Goal: Information Seeking & Learning: Learn about a topic

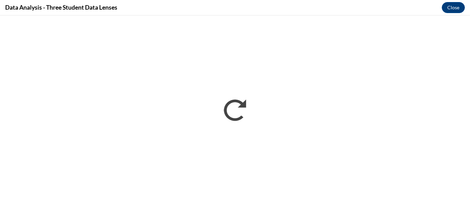
scroll to position [411, 0]
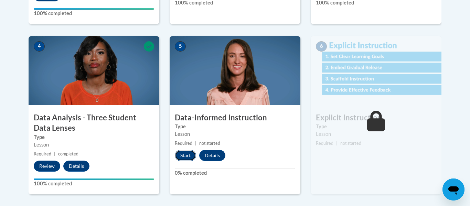
click at [189, 150] on button "Start" at bounding box center [185, 155] width 21 height 11
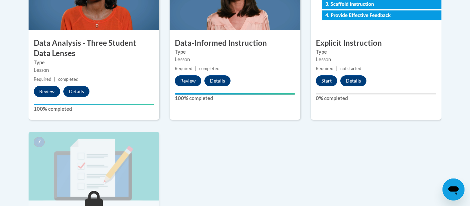
scroll to position [429, 0]
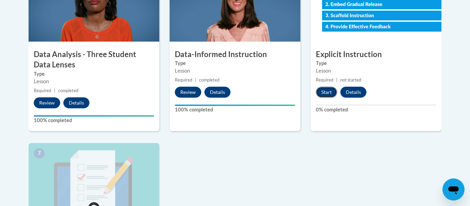
click at [327, 94] on button "Start" at bounding box center [326, 92] width 21 height 11
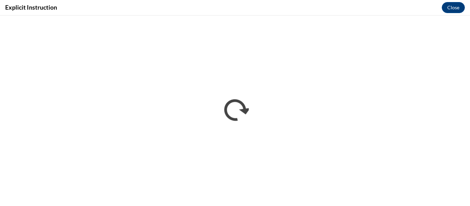
scroll to position [0, 0]
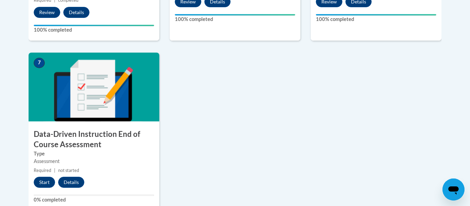
scroll to position [570, 0]
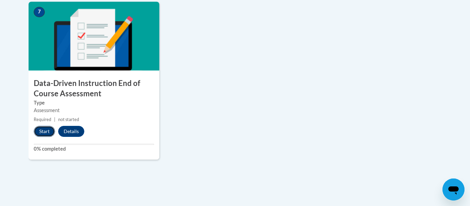
click at [44, 133] on button "Start" at bounding box center [44, 131] width 21 height 11
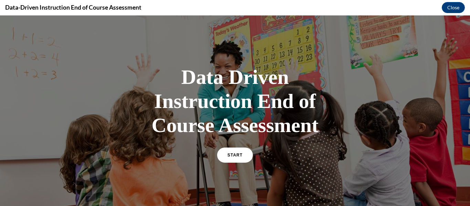
scroll to position [0, 0]
click at [235, 159] on link "START" at bounding box center [235, 155] width 38 height 16
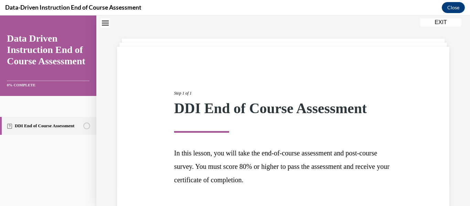
scroll to position [71, 0]
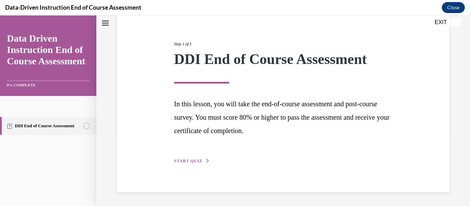
click at [189, 161] on span "START QUIZ" at bounding box center [188, 161] width 28 height 5
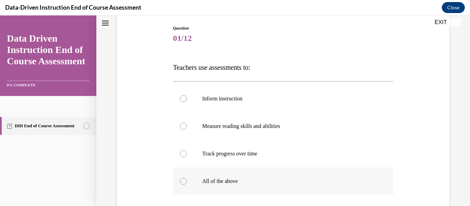
click at [217, 183] on p "All of the above" at bounding box center [289, 181] width 174 height 7
click at [187, 183] on input "All of the above" at bounding box center [183, 181] width 7 height 7
radio input "true"
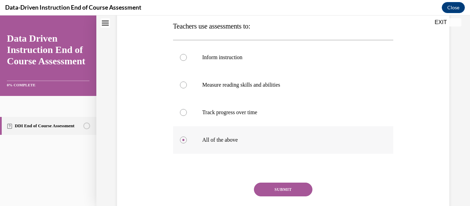
scroll to position [159, 0]
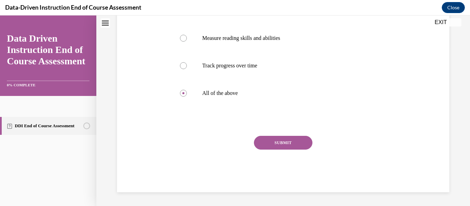
click at [275, 140] on button "SUBMIT" at bounding box center [283, 143] width 59 height 14
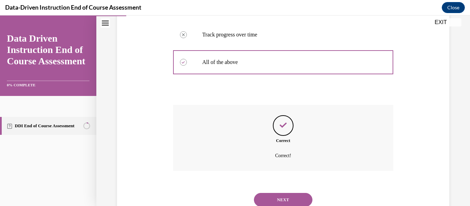
scroll to position [214, 0]
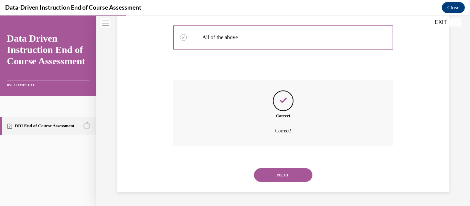
click at [265, 171] on button "NEXT" at bounding box center [283, 175] width 59 height 14
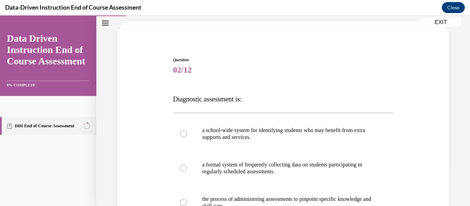
scroll to position [78, 0]
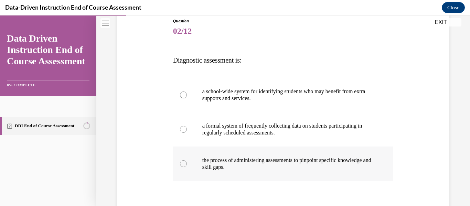
click at [211, 169] on p "the process of administering assessments to pinpoint specific knowledge and ski…" at bounding box center [289, 164] width 174 height 14
click at [187, 167] on input "the process of administering assessments to pinpoint specific knowledge and ski…" at bounding box center [183, 163] width 7 height 7
radio input "true"
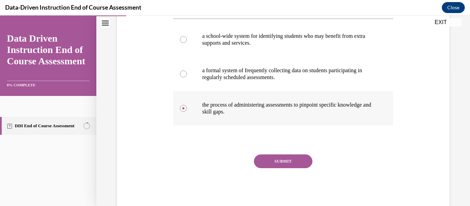
scroll to position [152, 0]
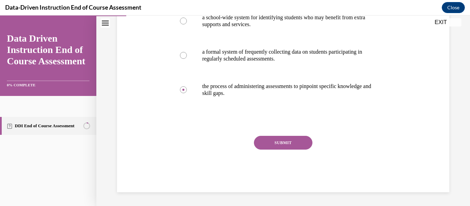
click at [296, 141] on button "SUBMIT" at bounding box center [283, 143] width 59 height 14
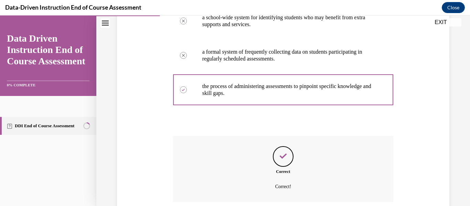
scroll to position [208, 0]
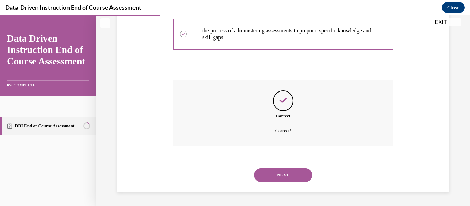
click at [300, 175] on button "NEXT" at bounding box center [283, 175] width 59 height 14
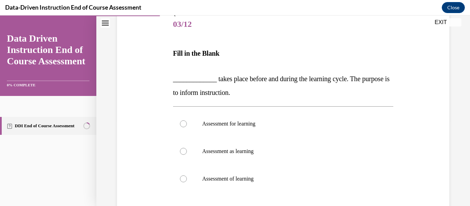
scroll to position [87, 0]
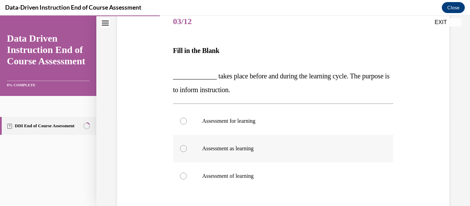
click at [187, 150] on label "Assessment as learning" at bounding box center [283, 149] width 221 height 28
click at [187, 150] on input "Assessment as learning" at bounding box center [183, 148] width 7 height 7
radio input "true"
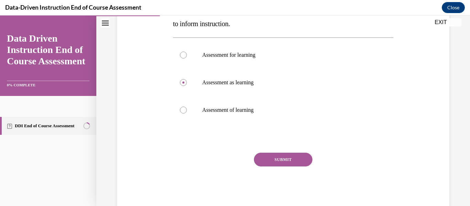
click at [298, 159] on button "SUBMIT" at bounding box center [283, 160] width 59 height 14
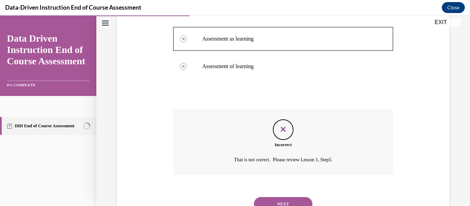
scroll to position [226, 0]
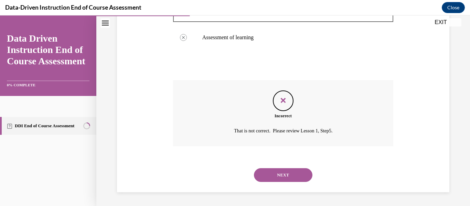
click at [297, 173] on button "NEXT" at bounding box center [283, 175] width 59 height 14
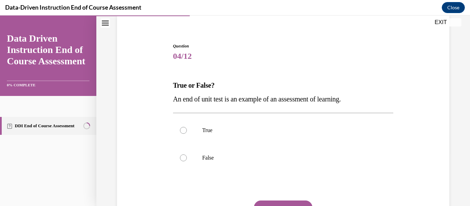
scroll to position [54, 0]
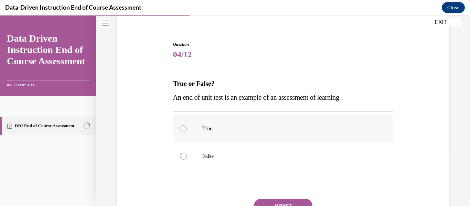
click at [330, 128] on p "True" at bounding box center [289, 128] width 174 height 7
click at [187, 128] on input "True" at bounding box center [183, 128] width 7 height 7
radio input "true"
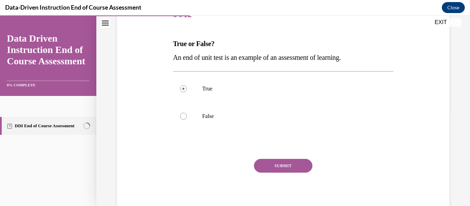
click at [300, 163] on button "SUBMIT" at bounding box center [283, 166] width 59 height 14
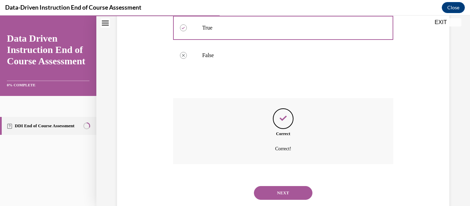
scroll to position [173, 0]
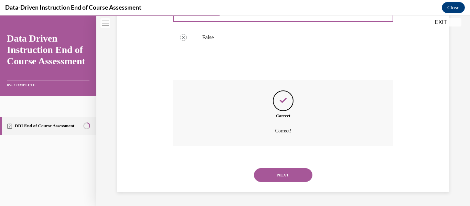
click at [297, 175] on button "NEXT" at bounding box center [283, 175] width 59 height 14
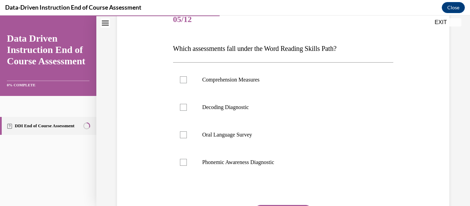
scroll to position [90, 0]
click at [184, 108] on div at bounding box center [183, 107] width 7 height 7
click at [184, 108] on input "Decoding Diagnostic" at bounding box center [183, 107] width 7 height 7
checkbox input "true"
click at [183, 133] on div at bounding box center [183, 134] width 7 height 7
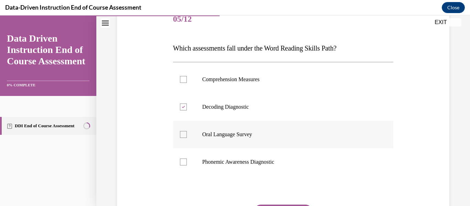
click at [183, 133] on input "Oral Language Survey" at bounding box center [183, 134] width 7 height 7
checkbox input "true"
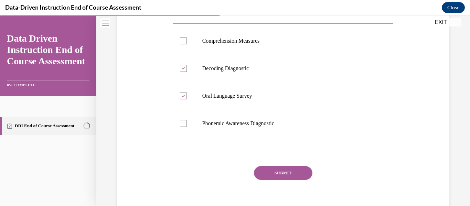
click at [286, 177] on button "SUBMIT" at bounding box center [283, 173] width 59 height 14
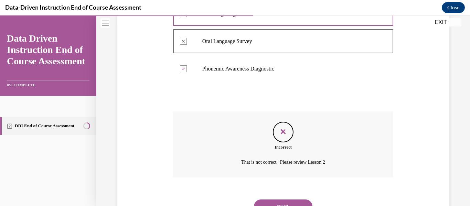
scroll to position [214, 0]
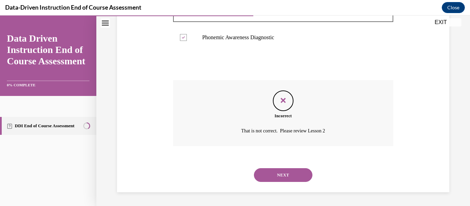
click at [298, 176] on button "NEXT" at bounding box center [283, 175] width 59 height 14
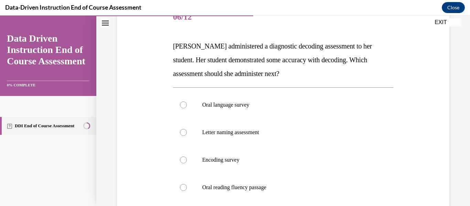
scroll to position [105, 0]
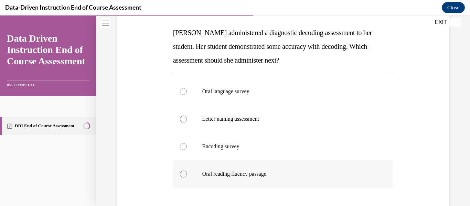
click at [260, 177] on p "Oral reading fluency passage" at bounding box center [289, 174] width 174 height 7
click at [187, 177] on input "Oral reading fluency passage" at bounding box center [183, 174] width 7 height 7
radio input "true"
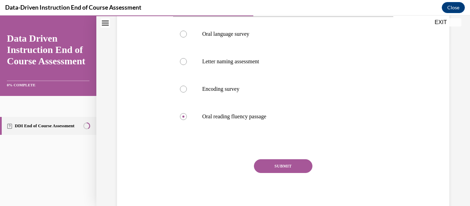
click at [301, 161] on button "SUBMIT" at bounding box center [283, 166] width 59 height 14
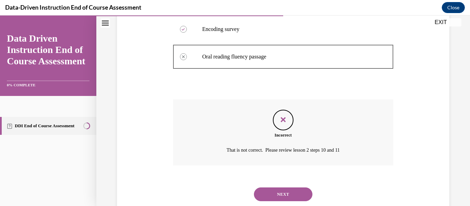
scroll to position [223, 0]
click at [294, 195] on button "NEXT" at bounding box center [283, 194] width 59 height 14
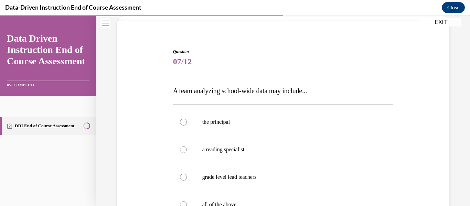
scroll to position [54, 0]
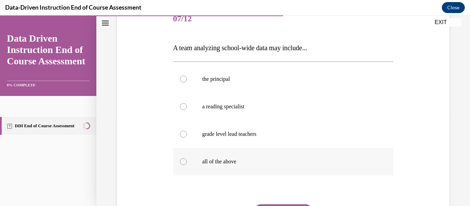
click at [268, 166] on label "all of the above" at bounding box center [283, 162] width 221 height 28
click at [187, 165] on input "all of the above" at bounding box center [183, 161] width 7 height 7
radio input "true"
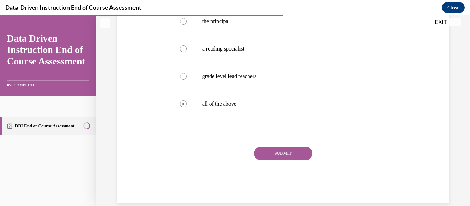
click at [297, 153] on button "SUBMIT" at bounding box center [283, 154] width 59 height 14
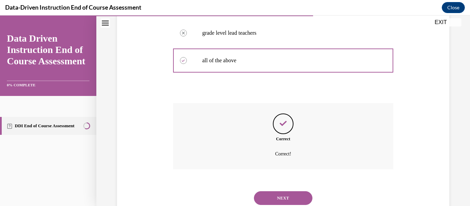
scroll to position [214, 0]
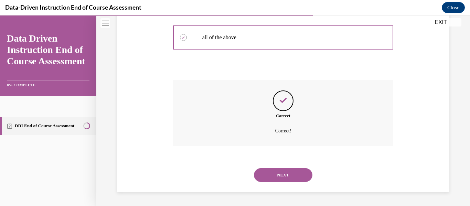
click at [286, 181] on button "NEXT" at bounding box center [283, 175] width 59 height 14
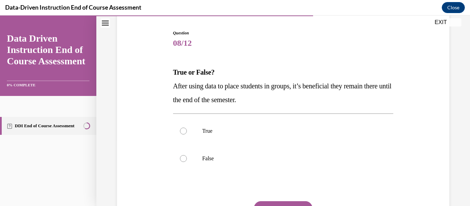
scroll to position [66, 0]
click at [308, 159] on p "False" at bounding box center [289, 158] width 174 height 7
click at [187, 159] on input "False" at bounding box center [183, 158] width 7 height 7
radio input "true"
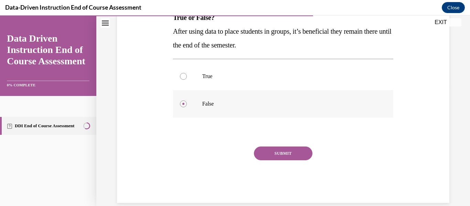
scroll to position [120, 0]
click at [295, 155] on button "SUBMIT" at bounding box center [283, 154] width 59 height 14
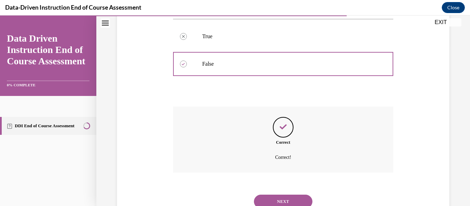
scroll to position [187, 0]
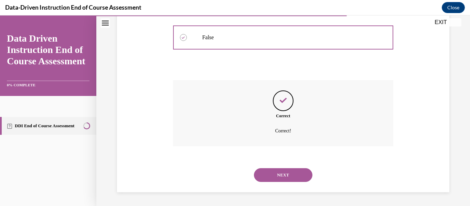
click at [292, 178] on button "NEXT" at bounding box center [283, 175] width 59 height 14
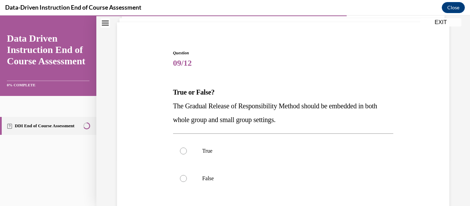
scroll to position [68, 0]
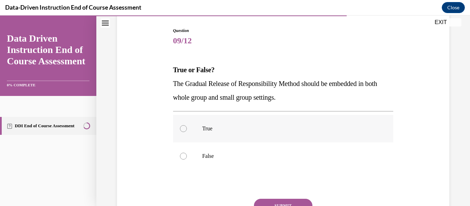
click at [340, 125] on p "True" at bounding box center [289, 128] width 174 height 7
click at [187, 125] on input "True" at bounding box center [183, 128] width 7 height 7
radio input "true"
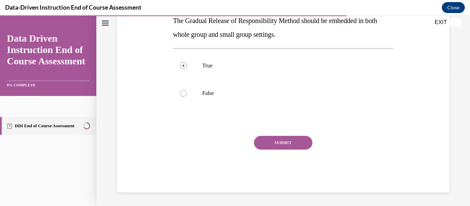
click at [295, 143] on button "SUBMIT" at bounding box center [283, 143] width 59 height 14
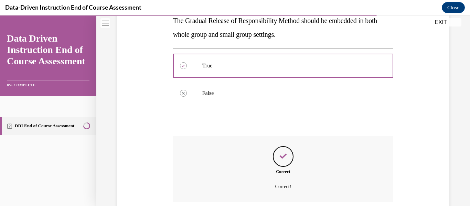
scroll to position [187, 0]
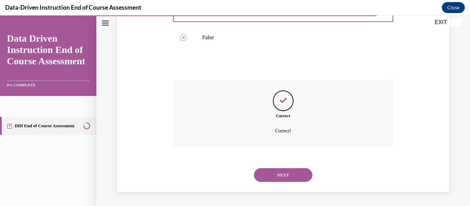
click at [301, 177] on button "NEXT" at bounding box center [283, 175] width 59 height 14
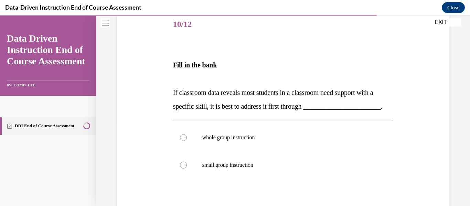
scroll to position [88, 0]
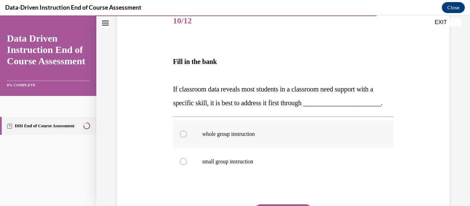
click at [313, 137] on p "whole group instruction" at bounding box center [289, 134] width 174 height 7
click at [187, 137] on input "whole group instruction" at bounding box center [183, 134] width 7 height 7
radio input "true"
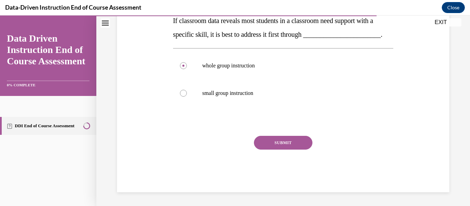
click at [293, 147] on button "SUBMIT" at bounding box center [283, 143] width 59 height 14
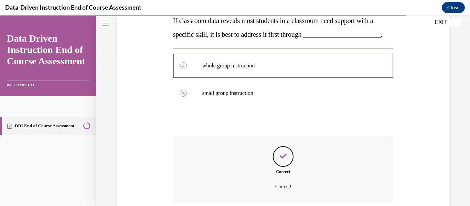
scroll to position [212, 0]
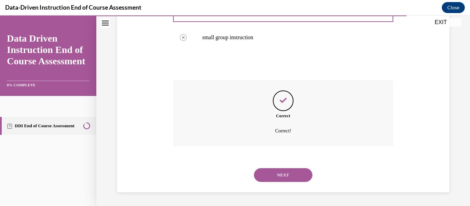
click at [298, 175] on button "NEXT" at bounding box center [283, 175] width 59 height 14
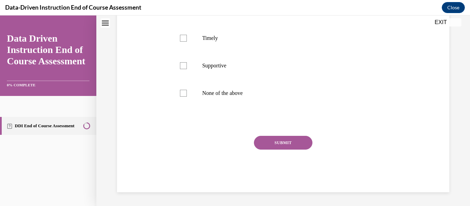
scroll to position [0, 0]
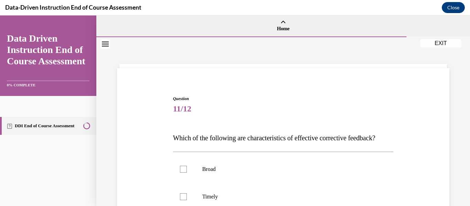
click at [355, 145] on p "Which of the following are characteristics of effective corrective feedback?" at bounding box center [283, 138] width 221 height 14
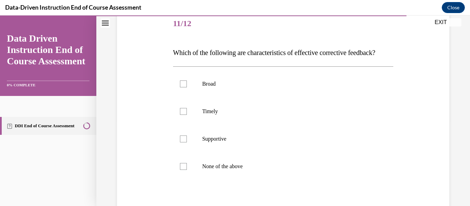
scroll to position [94, 0]
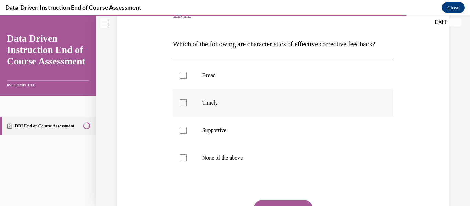
click at [320, 117] on label "Timely" at bounding box center [283, 103] width 221 height 28
click at [187, 106] on input "Timely" at bounding box center [183, 102] width 7 height 7
checkbox input "true"
click at [300, 134] on p "Supportive" at bounding box center [289, 130] width 174 height 7
click at [187, 134] on input "Supportive" at bounding box center [183, 130] width 7 height 7
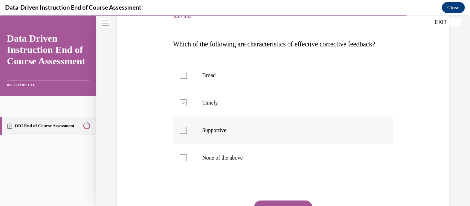
checkbox input "true"
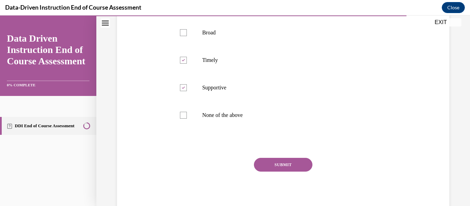
click at [293, 172] on button "SUBMIT" at bounding box center [283, 165] width 59 height 14
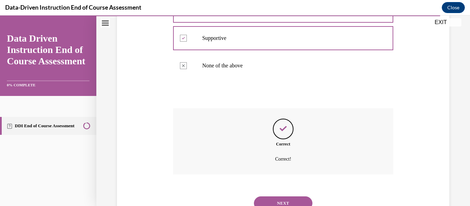
scroll to position [228, 0]
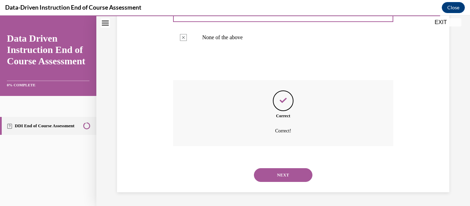
click at [293, 176] on button "NEXT" at bounding box center [283, 175] width 59 height 14
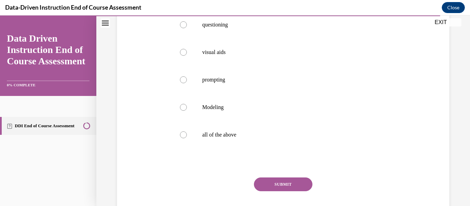
scroll to position [150, 0]
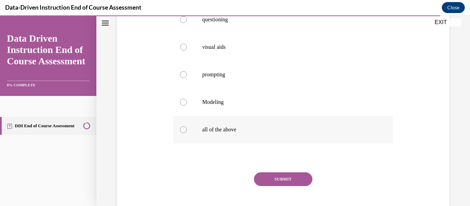
click at [271, 142] on label "all of the above" at bounding box center [283, 130] width 221 height 28
click at [187, 133] on input "all of the above" at bounding box center [183, 129] width 7 height 7
radio input "true"
click at [296, 179] on button "SUBMIT" at bounding box center [283, 179] width 59 height 14
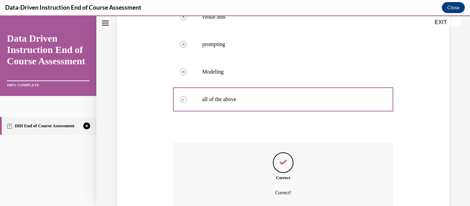
scroll to position [242, 0]
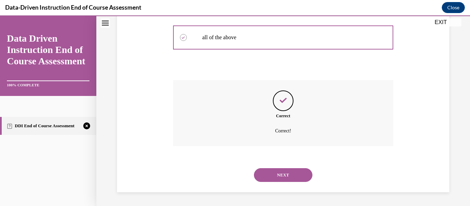
click at [296, 180] on button "NEXT" at bounding box center [283, 175] width 59 height 14
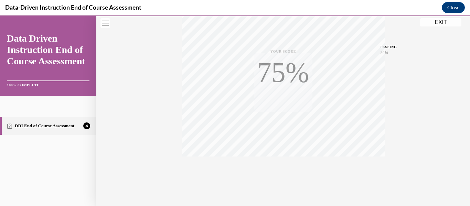
scroll to position [162, 0]
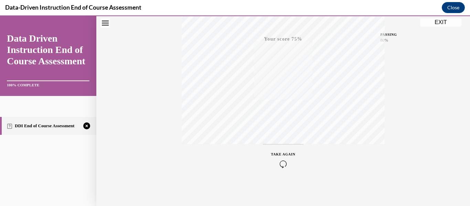
click at [280, 164] on icon "button" at bounding box center [283, 164] width 24 height 8
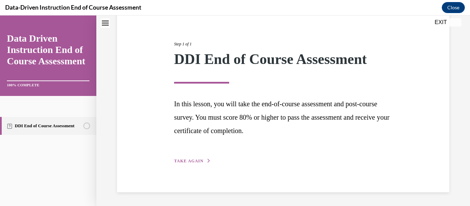
scroll to position [71, 0]
click at [189, 163] on span "TAKE AGAIN" at bounding box center [188, 161] width 29 height 5
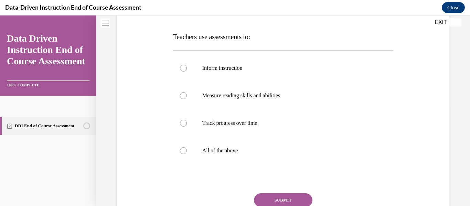
scroll to position [103, 0]
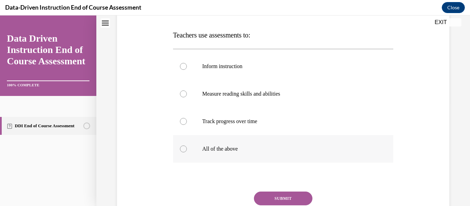
click at [261, 158] on label "All of the above" at bounding box center [283, 149] width 221 height 28
click at [187, 152] on input "All of the above" at bounding box center [183, 149] width 7 height 7
radio input "true"
click at [295, 201] on button "SUBMIT" at bounding box center [283, 199] width 59 height 14
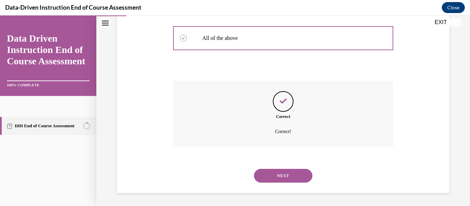
scroll to position [214, 0]
click at [295, 179] on button "NEXT" at bounding box center [283, 175] width 59 height 14
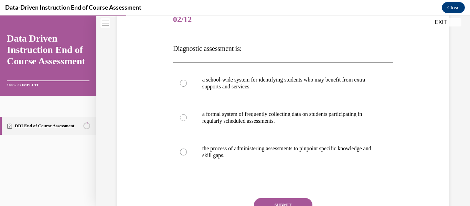
scroll to position [92, 0]
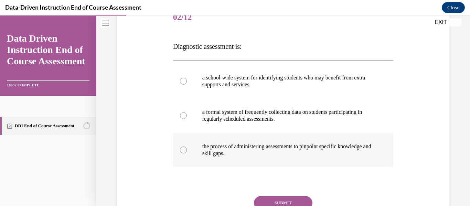
click at [293, 149] on p "the process of administering assessments to pinpoint specific knowledge and ski…" at bounding box center [289, 150] width 174 height 14
click at [187, 149] on input "the process of administering assessments to pinpoint specific knowledge and ski…" at bounding box center [183, 150] width 7 height 7
radio input "true"
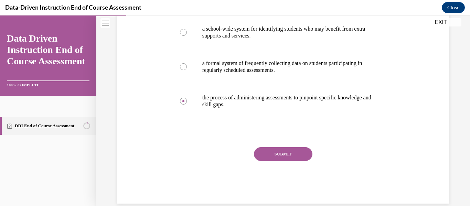
click at [292, 158] on button "SUBMIT" at bounding box center [283, 154] width 59 height 14
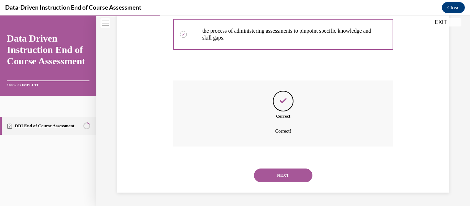
scroll to position [208, 0]
click at [291, 175] on button "NEXT" at bounding box center [283, 175] width 59 height 14
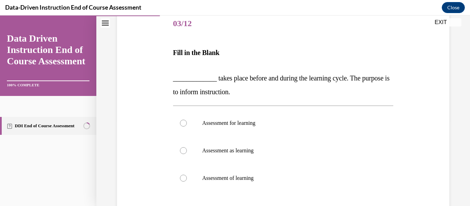
scroll to position [90, 0]
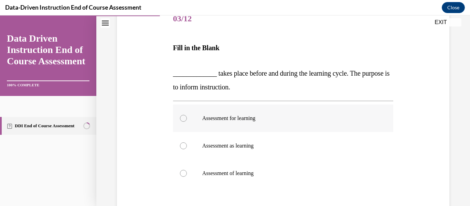
click at [285, 121] on p "Assessment for learning" at bounding box center [289, 118] width 174 height 7
click at [187, 121] on input "Assessment for learning" at bounding box center [183, 118] width 7 height 7
radio input "true"
click at [323, 152] on label "Assessment as learning" at bounding box center [283, 146] width 221 height 28
click at [187, 149] on input "Assessment as learning" at bounding box center [183, 145] width 7 height 7
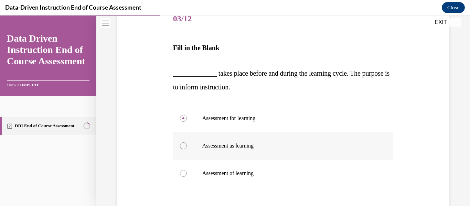
radio input "true"
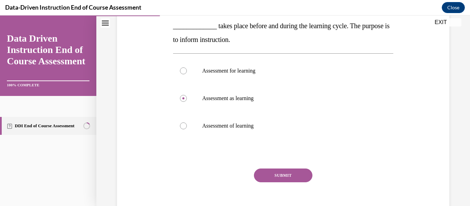
click at [291, 179] on button "SUBMIT" at bounding box center [283, 176] width 59 height 14
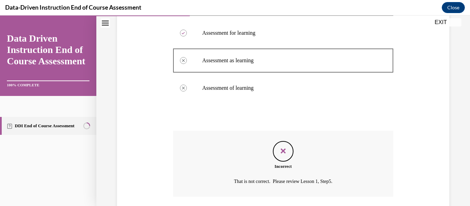
scroll to position [226, 0]
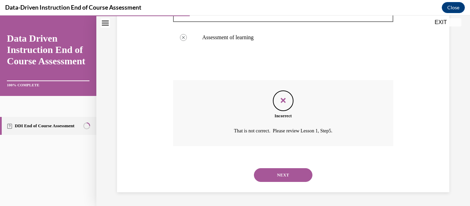
click at [292, 178] on button "NEXT" at bounding box center [283, 175] width 59 height 14
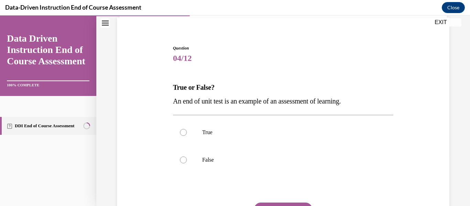
scroll to position [74, 0]
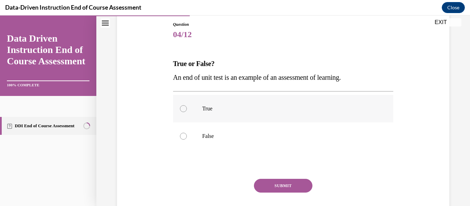
click at [307, 113] on label "True" at bounding box center [283, 109] width 221 height 28
click at [187, 112] on input "True" at bounding box center [183, 108] width 7 height 7
radio input "true"
click at [293, 189] on button "SUBMIT" at bounding box center [283, 186] width 59 height 14
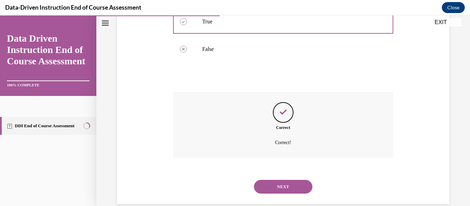
scroll to position [173, 0]
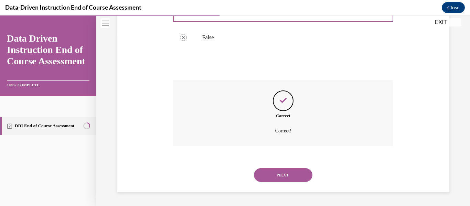
click at [290, 178] on button "NEXT" at bounding box center [283, 175] width 59 height 14
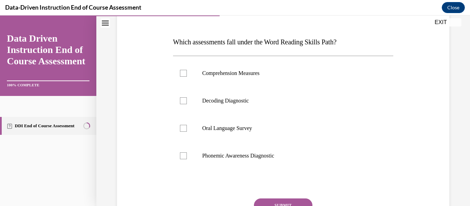
scroll to position [98, 0]
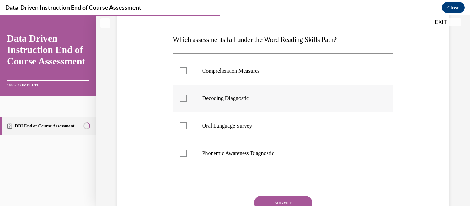
click at [183, 98] on div at bounding box center [183, 98] width 7 height 7
click at [183, 98] on input "Decoding Diagnostic" at bounding box center [183, 98] width 7 height 7
checkbox input "true"
click at [183, 125] on div at bounding box center [183, 126] width 7 height 7
click at [183, 125] on input "Oral Language Survey" at bounding box center [183, 126] width 7 height 7
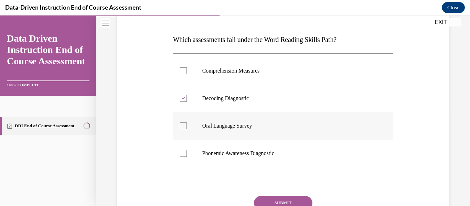
checkbox input "true"
click at [296, 204] on button "SUBMIT" at bounding box center [283, 203] width 59 height 14
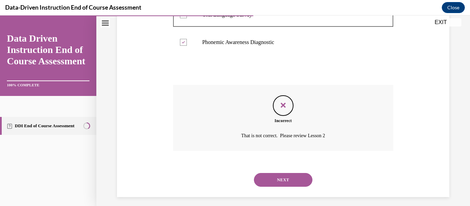
scroll to position [213, 0]
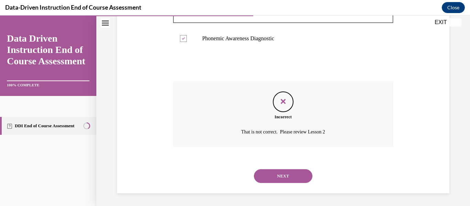
click at [293, 176] on button "NEXT" at bounding box center [283, 176] width 59 height 14
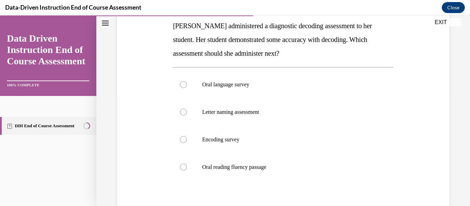
scroll to position [114, 0]
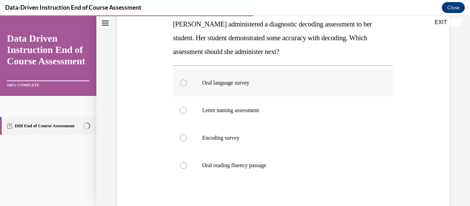
click at [312, 92] on label "Oral language survey" at bounding box center [283, 83] width 221 height 28
click at [187, 86] on input "Oral language survey" at bounding box center [183, 82] width 7 height 7
radio input "true"
click at [240, 139] on p "Encoding survey" at bounding box center [289, 138] width 174 height 7
click at [187, 139] on input "Encoding survey" at bounding box center [183, 138] width 7 height 7
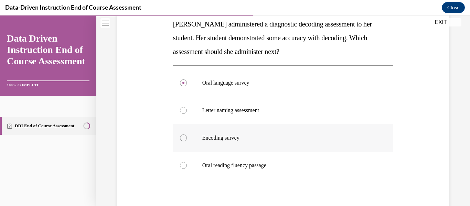
radio input "true"
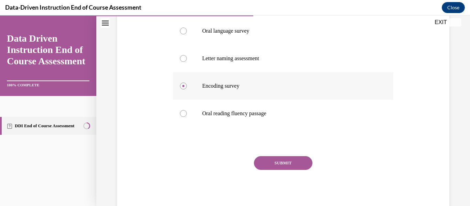
scroll to position [181, 0]
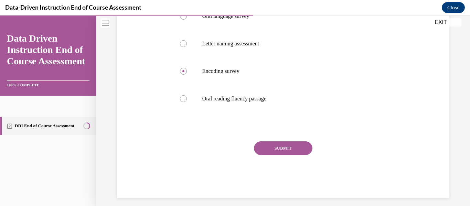
click at [302, 152] on button "SUBMIT" at bounding box center [283, 148] width 59 height 14
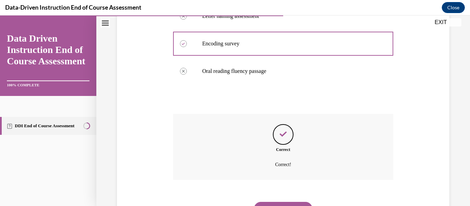
scroll to position [242, 0]
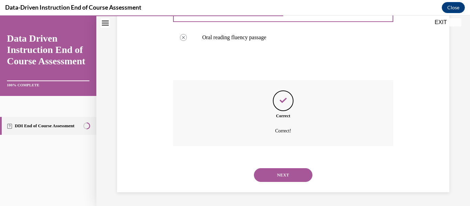
click at [293, 174] on button "NEXT" at bounding box center [283, 175] width 59 height 14
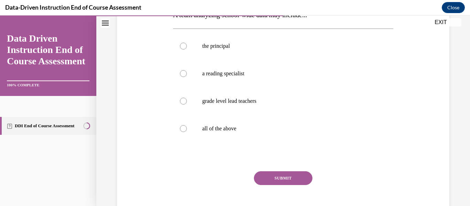
scroll to position [123, 0]
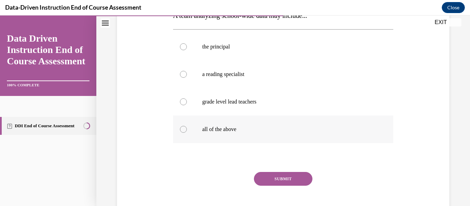
click at [320, 138] on label "all of the above" at bounding box center [283, 130] width 221 height 28
click at [187, 133] on input "all of the above" at bounding box center [183, 129] width 7 height 7
radio input "true"
click at [296, 179] on button "SUBMIT" at bounding box center [283, 179] width 59 height 14
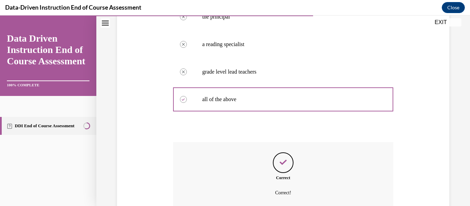
scroll to position [214, 0]
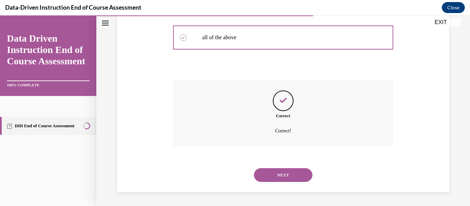
click at [298, 170] on button "NEXT" at bounding box center [283, 175] width 59 height 14
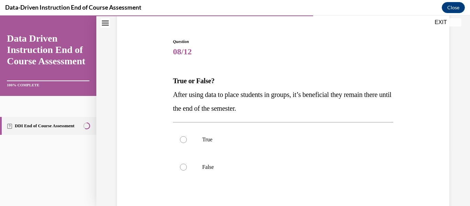
scroll to position [60, 0]
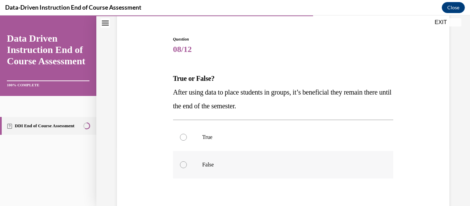
click at [304, 174] on label "False" at bounding box center [283, 165] width 221 height 28
click at [187, 168] on input "False" at bounding box center [183, 164] width 7 height 7
radio input "true"
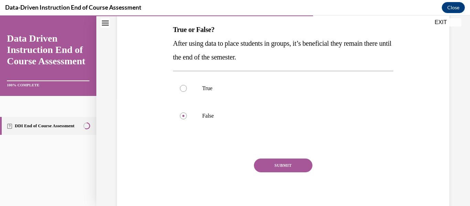
click at [295, 168] on button "SUBMIT" at bounding box center [283, 166] width 59 height 14
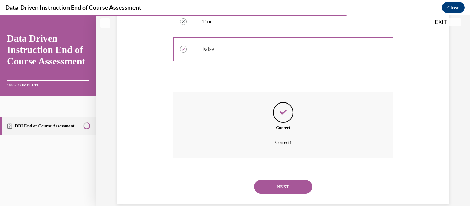
scroll to position [187, 0]
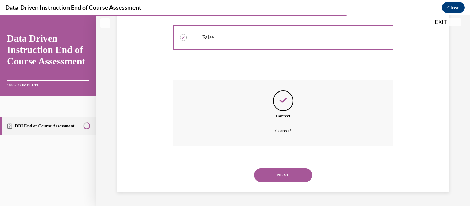
click at [301, 180] on button "NEXT" at bounding box center [283, 175] width 59 height 14
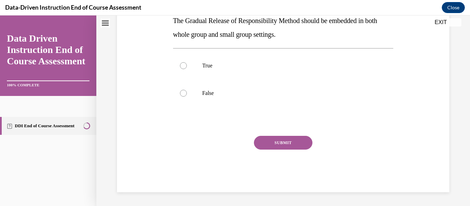
scroll to position [0, 0]
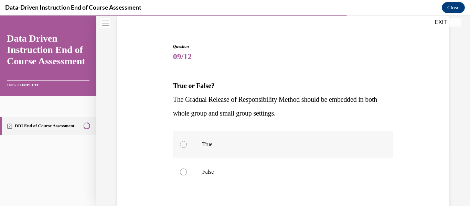
click at [315, 149] on label "True" at bounding box center [283, 145] width 221 height 28
click at [187, 148] on input "True" at bounding box center [183, 144] width 7 height 7
radio input "true"
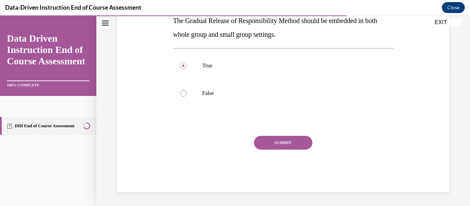
click at [298, 144] on button "SUBMIT" at bounding box center [283, 143] width 59 height 14
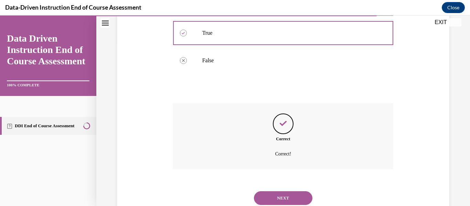
scroll to position [187, 0]
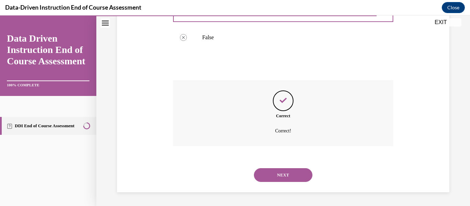
click at [299, 177] on button "NEXT" at bounding box center [283, 175] width 59 height 14
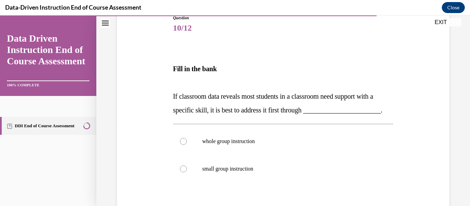
scroll to position [85, 0]
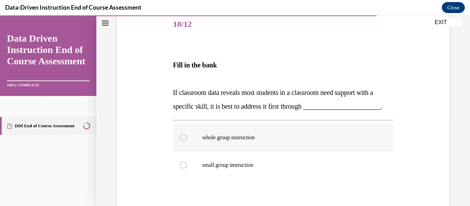
click at [327, 136] on p "whole group instruction" at bounding box center [289, 137] width 174 height 7
click at [187, 136] on input "whole group instruction" at bounding box center [183, 137] width 7 height 7
radio input "true"
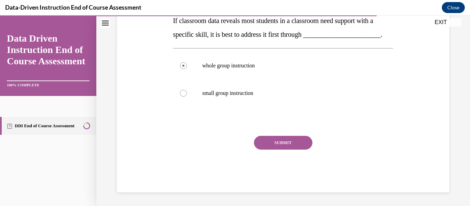
click at [301, 146] on button "SUBMIT" at bounding box center [283, 143] width 59 height 14
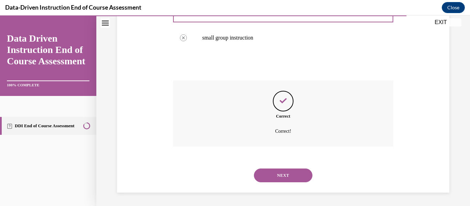
scroll to position [212, 0]
click at [300, 175] on button "NEXT" at bounding box center [283, 175] width 59 height 14
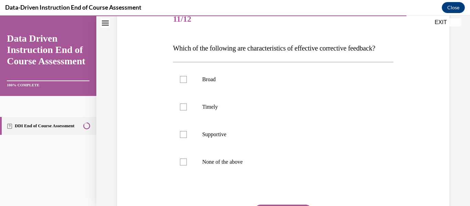
scroll to position [102, 0]
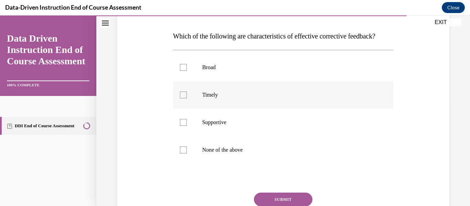
click at [285, 98] on p "Timely" at bounding box center [289, 95] width 174 height 7
click at [187, 98] on input "Timely" at bounding box center [183, 95] width 7 height 7
checkbox input "true"
click at [273, 136] on label "Supportive" at bounding box center [283, 123] width 221 height 28
click at [187, 126] on input "Supportive" at bounding box center [183, 122] width 7 height 7
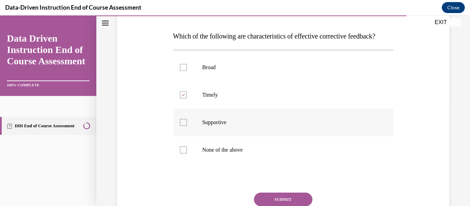
checkbox input "true"
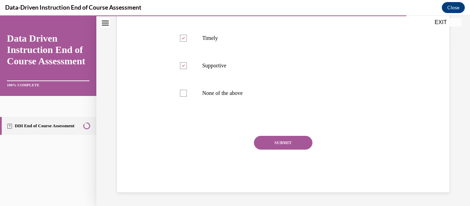
click at [294, 150] on button "SUBMIT" at bounding box center [283, 143] width 59 height 14
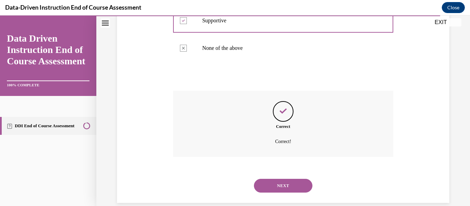
scroll to position [228, 0]
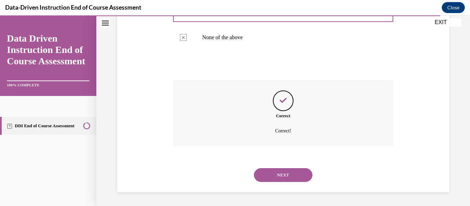
click at [296, 174] on button "NEXT" at bounding box center [283, 175] width 59 height 14
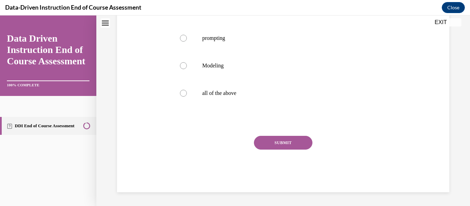
scroll to position [0, 0]
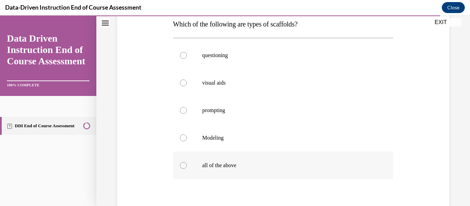
click at [266, 164] on p "all of the above" at bounding box center [289, 165] width 174 height 7
click at [187, 164] on input "all of the above" at bounding box center [183, 165] width 7 height 7
radio input "true"
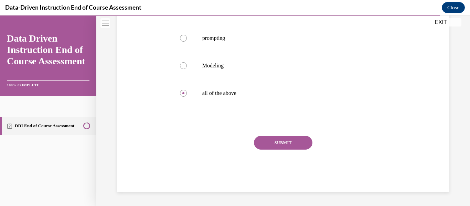
click at [293, 147] on button "SUBMIT" at bounding box center [283, 143] width 59 height 14
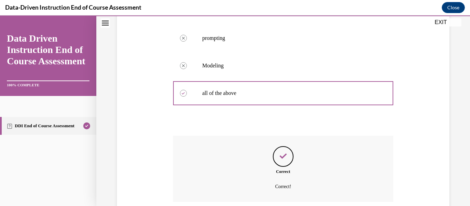
scroll to position [242, 0]
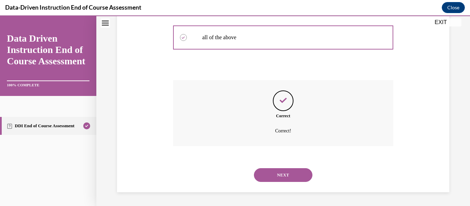
click at [295, 180] on button "NEXT" at bounding box center [283, 175] width 59 height 14
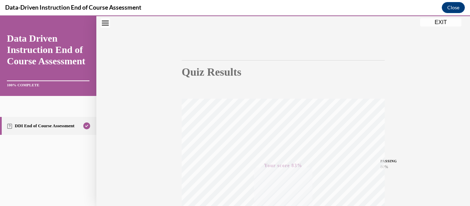
scroll to position [33, 0]
click at [448, 26] on div "Quiz Results PASSING 80% Your score 83% Passed PASSING 80% Your score Your scor…" at bounding box center [283, 169] width 374 height 331
click at [445, 23] on button "EXIT" at bounding box center [440, 22] width 41 height 8
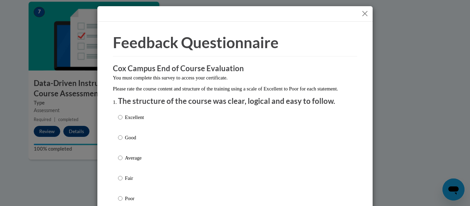
click at [364, 15] on button "Close" at bounding box center [365, 13] width 9 height 9
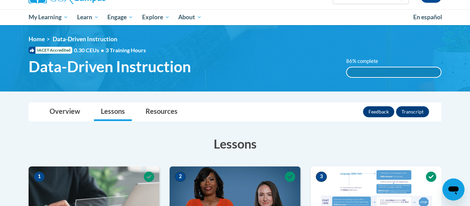
scroll to position [61, 0]
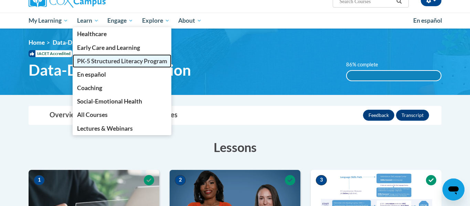
click at [94, 66] on link "PK-5 Structured Literacy Program" at bounding box center [122, 60] width 99 height 13
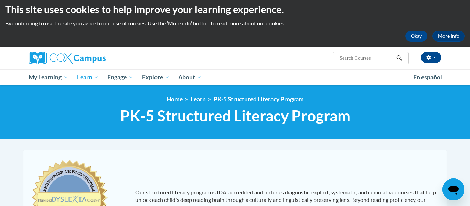
scroll to position [4, 0]
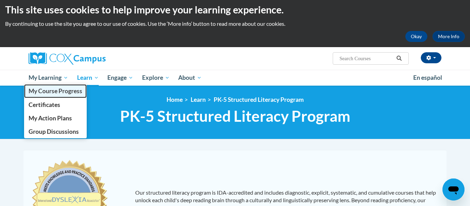
click at [61, 91] on span "My Course Progress" at bounding box center [56, 90] width 54 height 7
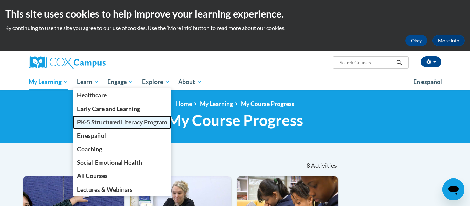
click at [86, 119] on span "PK-5 Structured Literacy Program" at bounding box center [122, 122] width 90 height 7
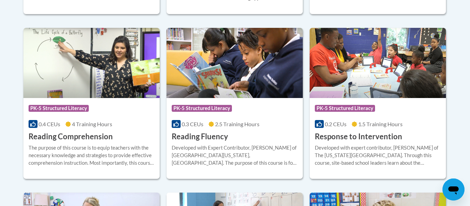
scroll to position [647, 0]
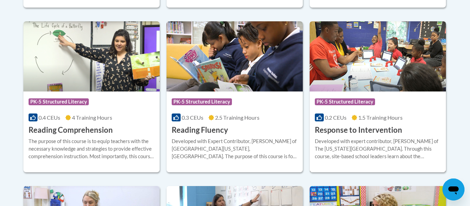
click at [336, 130] on h3 "Response to Intervention" at bounding box center [358, 130] width 87 height 11
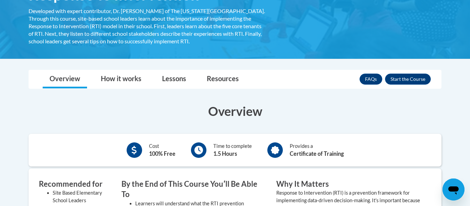
scroll to position [128, 0]
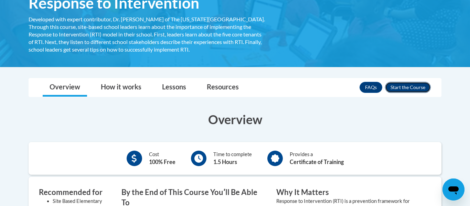
click at [413, 84] on button "Enroll" at bounding box center [408, 87] width 46 height 11
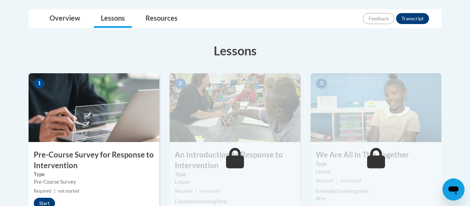
scroll to position [216, 0]
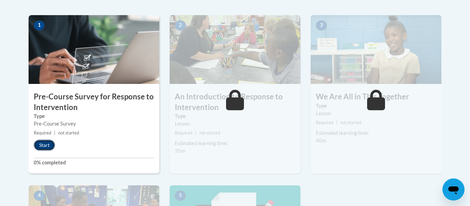
click at [39, 149] on button "Start" at bounding box center [44, 145] width 21 height 11
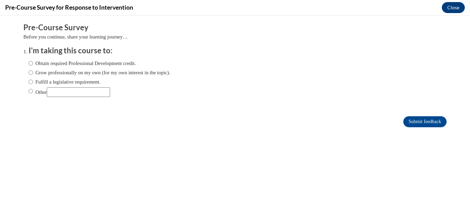
scroll to position [0, 0]
click at [96, 83] on label "Fulfill a legislative requirement." at bounding box center [65, 82] width 72 height 8
click at [33, 83] on input "Fulfill a legislative requirement." at bounding box center [31, 82] width 4 height 8
radio input "true"
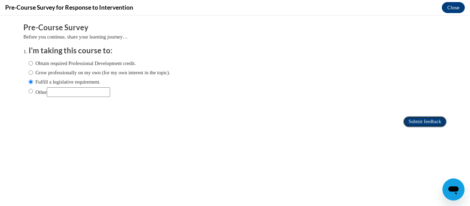
click at [407, 117] on input "Submit feedback" at bounding box center [424, 121] width 43 height 11
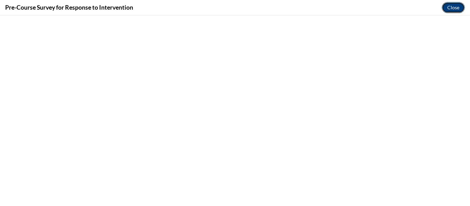
click at [451, 11] on button "Close" at bounding box center [453, 7] width 23 height 11
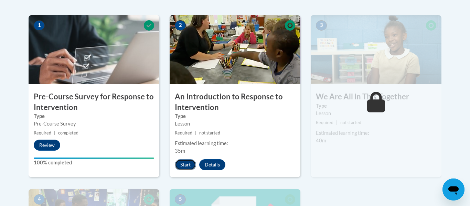
click at [184, 166] on button "Start" at bounding box center [185, 164] width 21 height 11
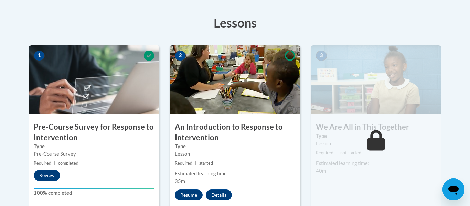
scroll to position [218, 0]
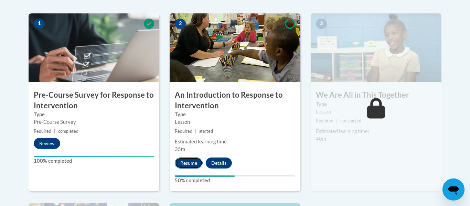
click at [189, 162] on button "Resume" at bounding box center [189, 163] width 28 height 11
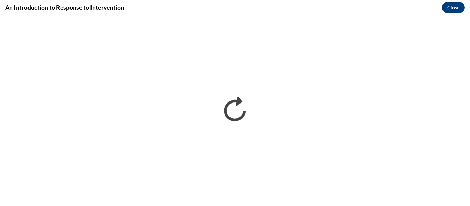
scroll to position [0, 0]
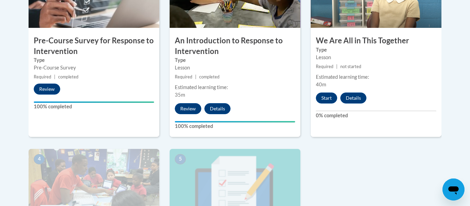
scroll to position [263, 0]
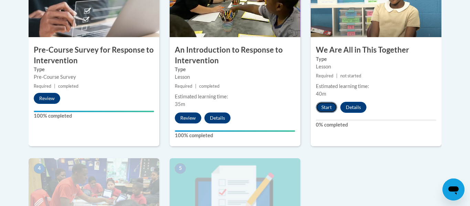
click at [326, 102] on button "Start" at bounding box center [326, 107] width 21 height 11
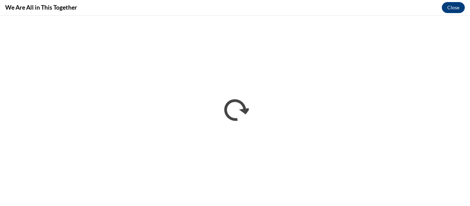
scroll to position [0, 0]
